Goal: Register for event/course

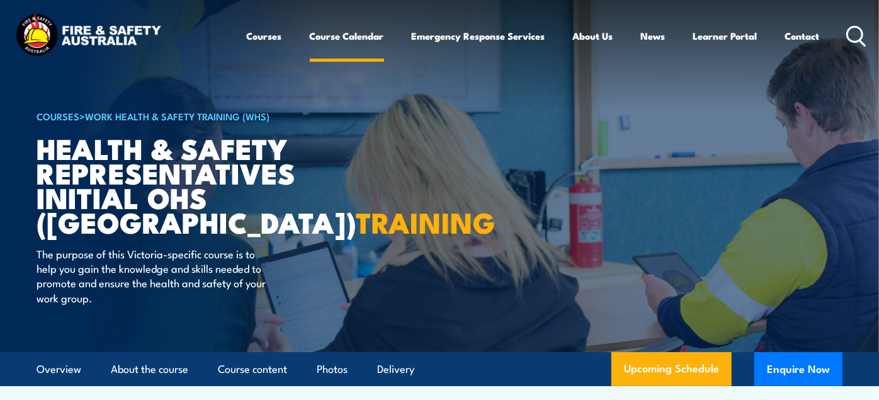
click at [310, 39] on link "Course Calendar" at bounding box center [347, 36] width 74 height 30
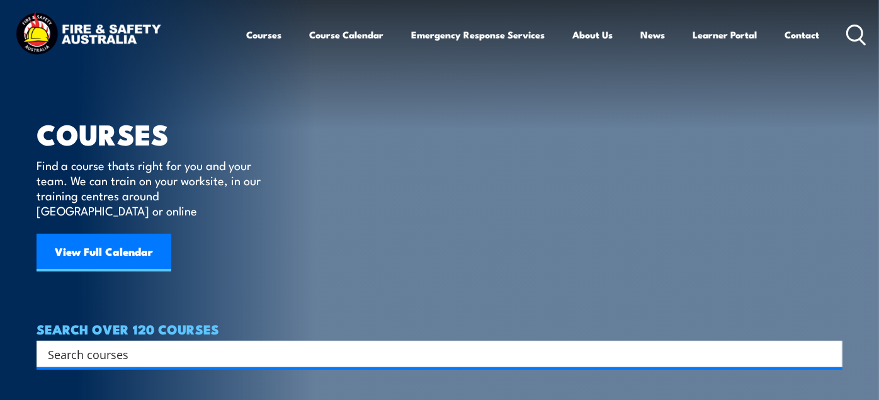
click at [691, 344] on input "Search input" at bounding box center [431, 353] width 767 height 19
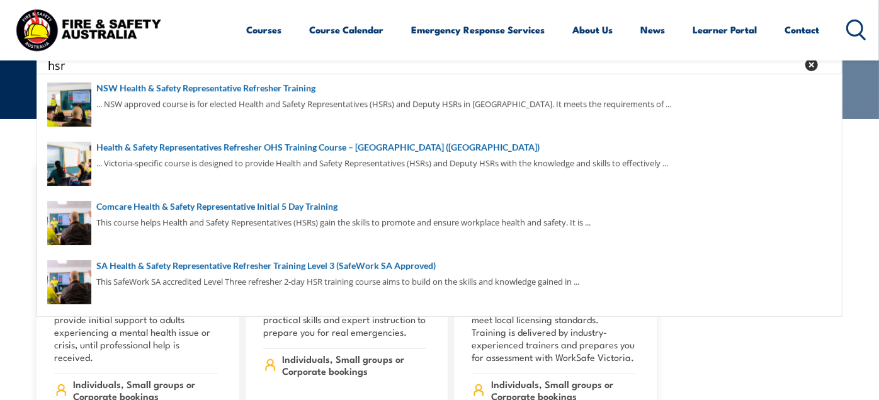
scroll to position [156, 0]
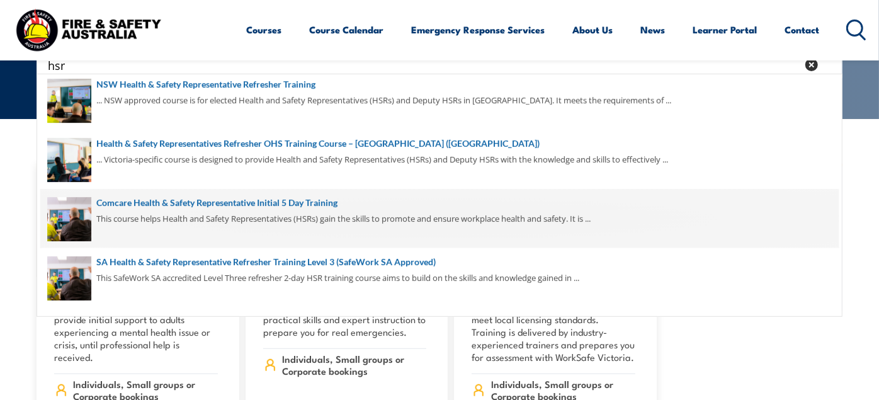
type input "hsr"
click at [278, 206] on span at bounding box center [439, 218] width 799 height 59
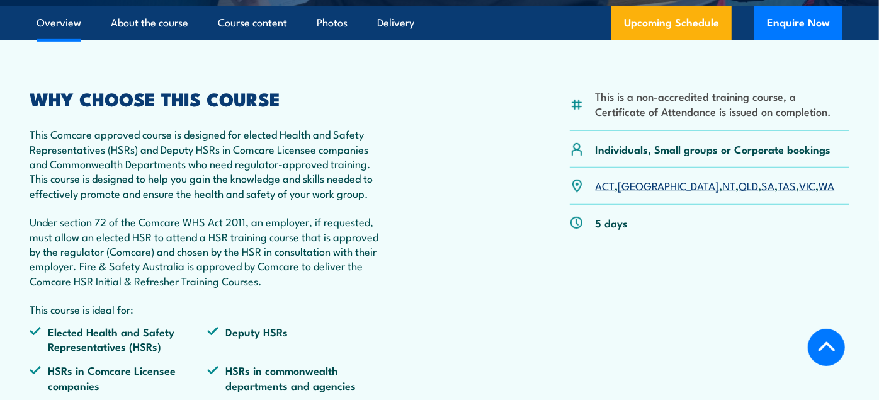
scroll to position [389, 0]
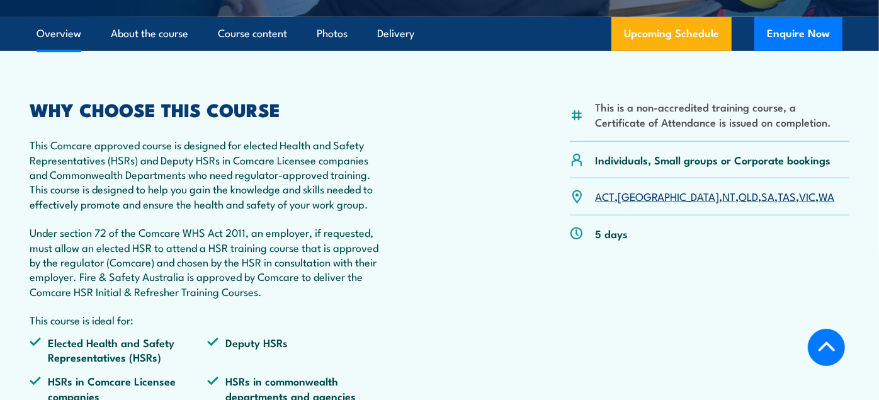
click at [800, 203] on link "VIC" at bounding box center [808, 195] width 16 height 15
